Goal: Task Accomplishment & Management: Complete application form

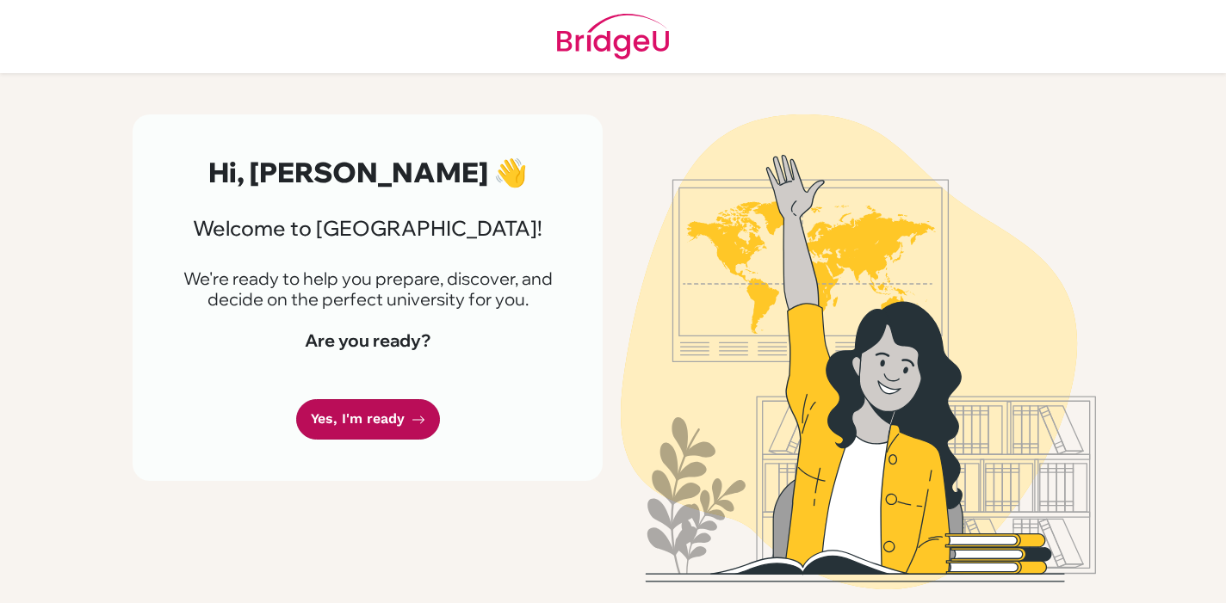
click at [390, 411] on link "Yes, I'm ready" at bounding box center [368, 419] width 144 height 40
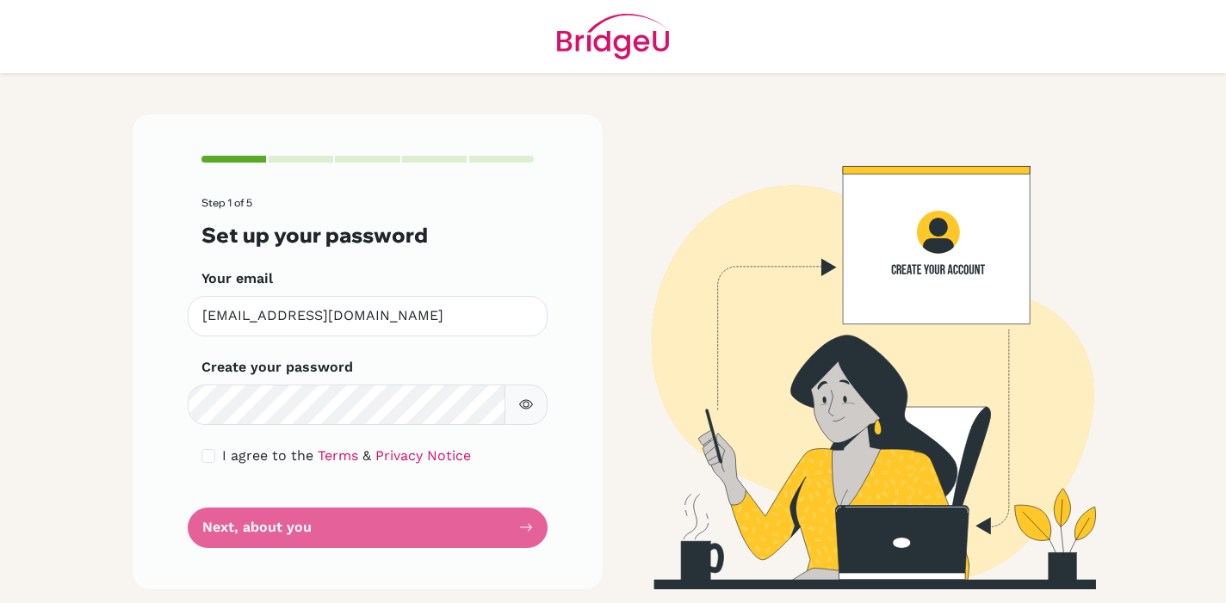
click at [522, 399] on icon "button" at bounding box center [526, 405] width 14 height 14
click at [352, 536] on form "Step 1 of 5 Set up your password Your email schien@ichk.edu.hk Invalid email Cr…" at bounding box center [367, 372] width 332 height 350
click at [303, 534] on form "Step 1 of 5 Set up your password Your email schien@ichk.edu.hk Invalid email Cr…" at bounding box center [367, 372] width 332 height 350
click at [513, 535] on form "Step 1 of 5 Set up your password Your email schien@ichk.edu.hk Invalid email Cr…" at bounding box center [367, 372] width 332 height 350
click at [210, 454] on input "checkbox" at bounding box center [208, 456] width 14 height 14
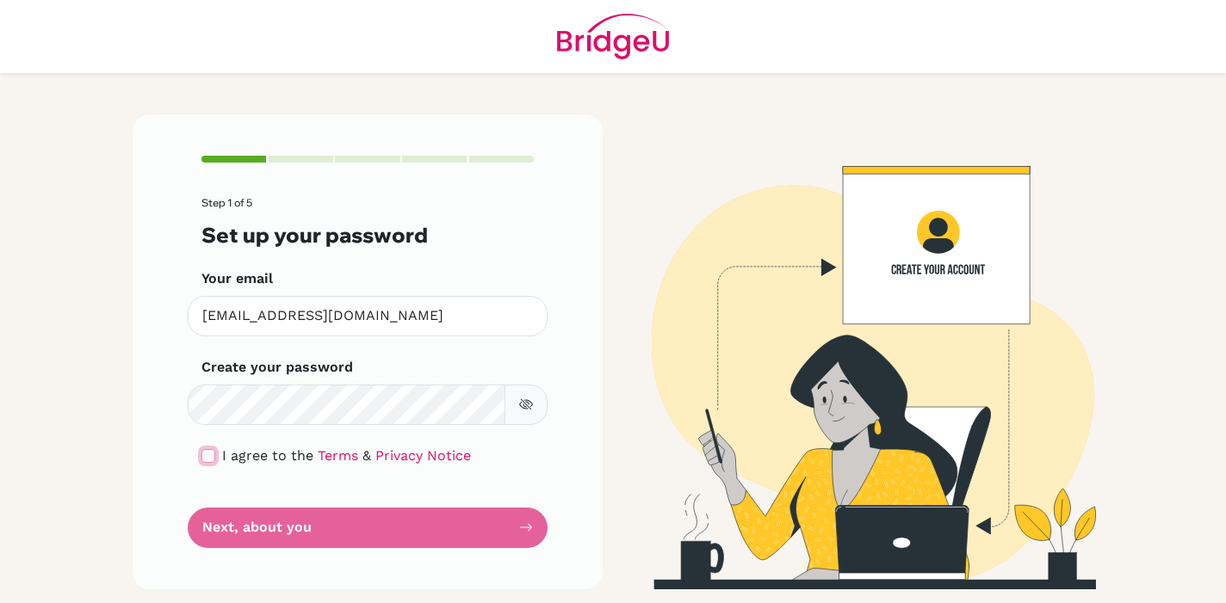
checkbox input "true"
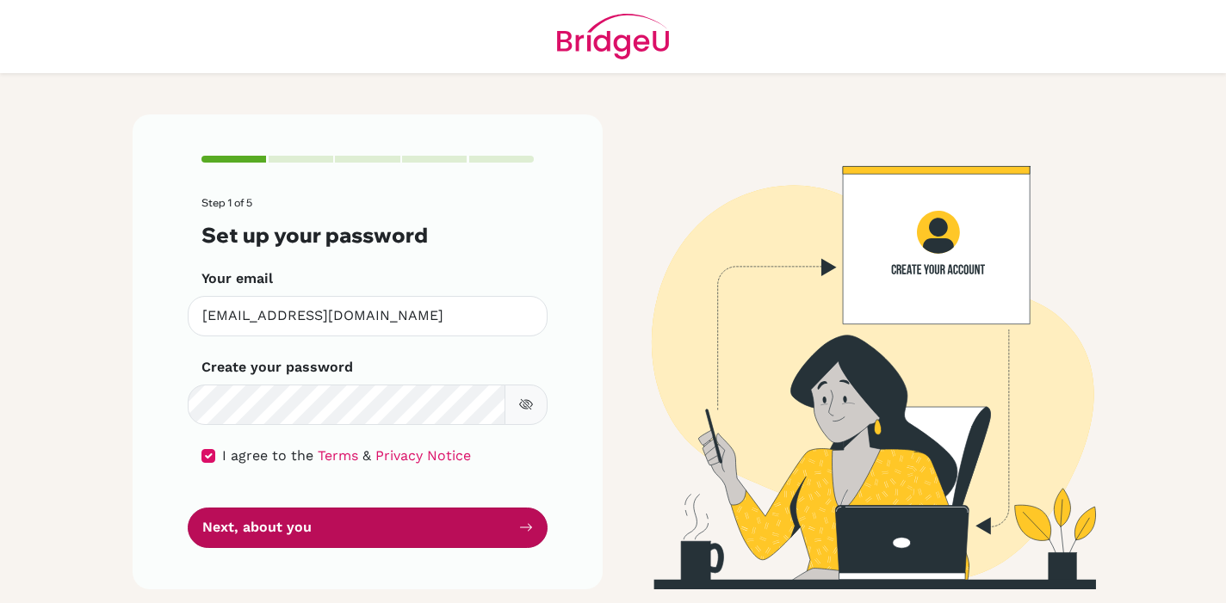
click at [497, 536] on button "Next, about you" at bounding box center [368, 528] width 360 height 40
